Goal: Task Accomplishment & Management: Manage account settings

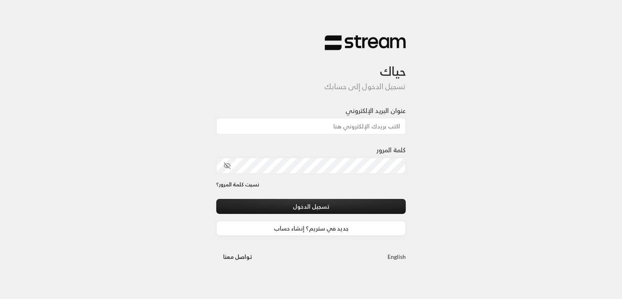
click at [533, 165] on div "حياك تسجيل الدخول إلى حسابك عنوان البريد الإلكتروني كلمة المرور نسيت كلمة المرو…" at bounding box center [311, 149] width 622 height 299
click at [371, 134] on div "عنوان البريد الإلكتروني" at bounding box center [310, 125] width 189 height 39
click at [372, 132] on input "عنوان البريد الإلكتروني" at bounding box center [310, 126] width 189 height 17
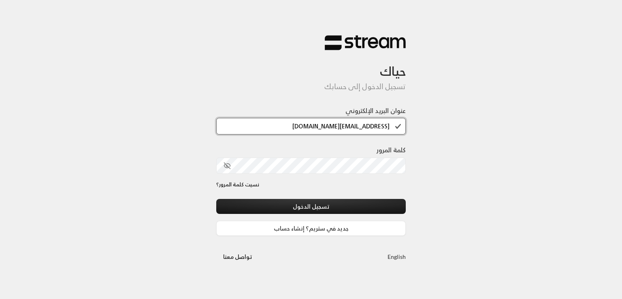
click at [346, 130] on input "[EMAIL_ADDRESS][DOMAIN_NAME]" at bounding box center [310, 126] width 189 height 17
click at [350, 128] on input "[EMAIL_ADDRESS][DOMAIN_NAME]" at bounding box center [310, 126] width 189 height 17
type input "[EMAIL_ADDRESS][DOMAIN_NAME]"
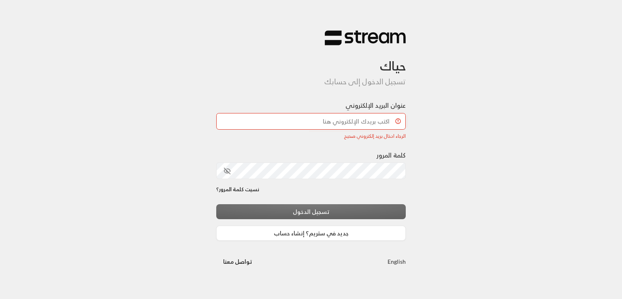
click at [331, 151] on div "كلمة المرور" at bounding box center [310, 164] width 189 height 29
click at [335, 122] on input "عنوان البريد الإلكتروني" at bounding box center [310, 121] width 189 height 17
type input "[EMAIL_ADDRESS][DOMAIN_NAME]"
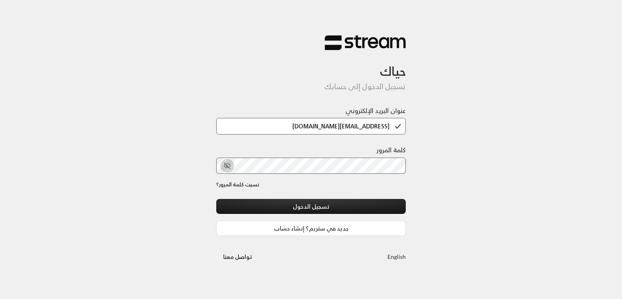
click at [228, 167] on icon "toggle password visibility" at bounding box center [226, 166] width 5 height 4
click at [188, 164] on div "حياك تسجيل الدخول إلى حسابك عنوان البريد الإلكتروني [EMAIL_ADDRESS][DOMAIN_NAME…" at bounding box center [311, 149] width 622 height 299
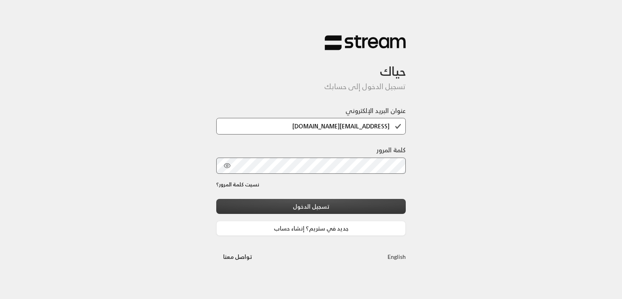
click at [291, 208] on button "تسجيل الدخول" at bounding box center [310, 206] width 189 height 15
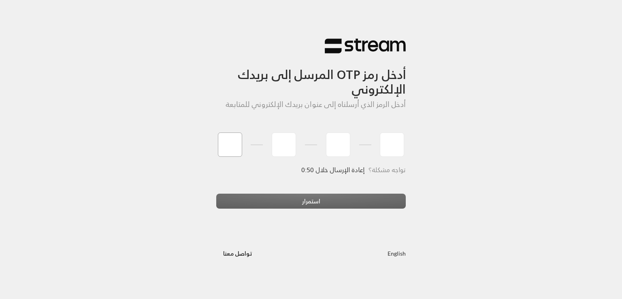
type input "3"
type input "5"
type input "9"
type input "4"
